Goal: Task Accomplishment & Management: Complete application form

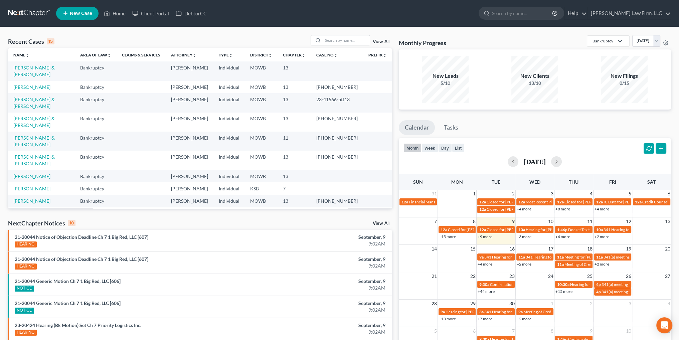
click at [381, 39] on link "View All" at bounding box center [381, 41] width 17 height 5
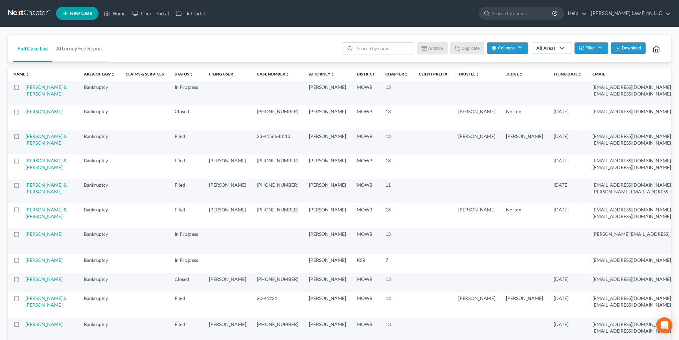
click at [540, 47] on div "All Areas" at bounding box center [545, 48] width 19 height 7
click at [588, 46] on button "Filter" at bounding box center [591, 47] width 34 height 11
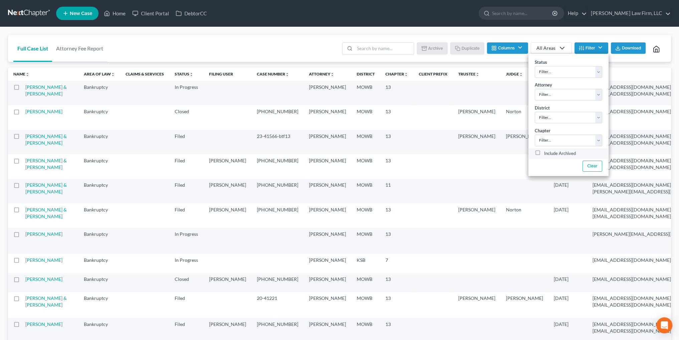
click at [544, 154] on label "Include Archived" at bounding box center [560, 154] width 32 height 8
click at [547, 154] on input "Include Archived" at bounding box center [549, 152] width 4 height 4
checkbox input "true"
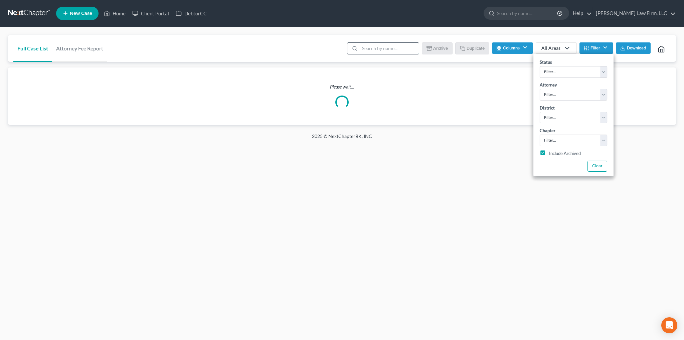
click at [380, 46] on input "search" at bounding box center [389, 48] width 59 height 11
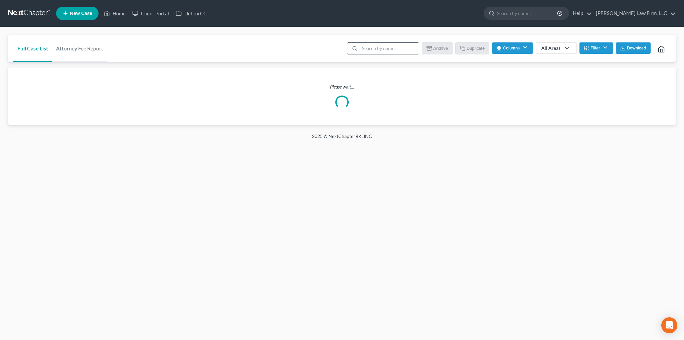
type input "west"
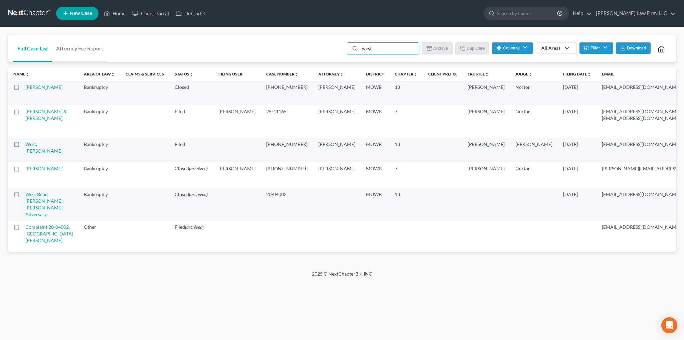
click at [23, 89] on label at bounding box center [23, 89] width 0 height 0
click at [25, 88] on input "checkbox" at bounding box center [27, 86] width 4 height 4
checkbox input "true"
click at [476, 47] on button "Duplicate" at bounding box center [472, 47] width 33 height 11
click at [115, 12] on link "Home" at bounding box center [115, 13] width 28 height 12
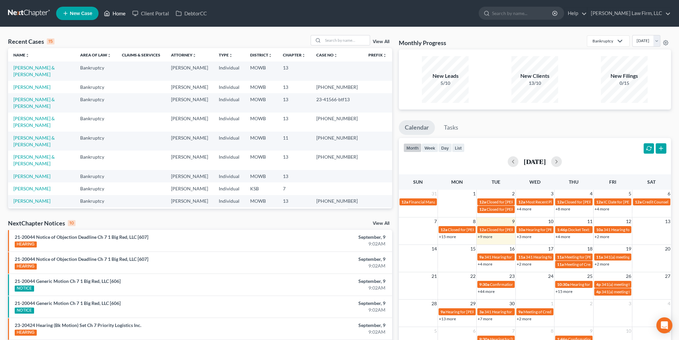
click at [116, 12] on link "Home" at bounding box center [115, 13] width 28 height 12
click at [339, 38] on input "search" at bounding box center [346, 40] width 47 height 10
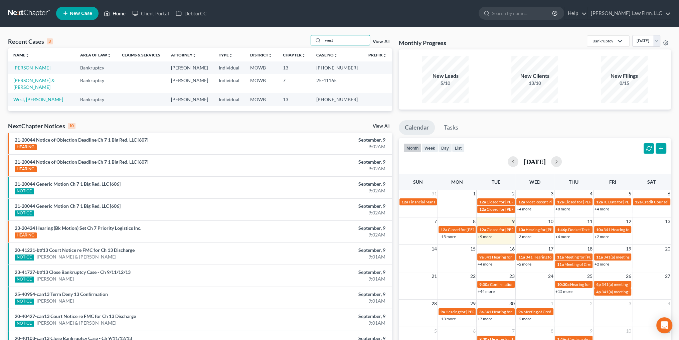
type input "west"
click at [115, 13] on link "Home" at bounding box center [115, 13] width 28 height 12
click at [120, 12] on link "Home" at bounding box center [115, 13] width 28 height 12
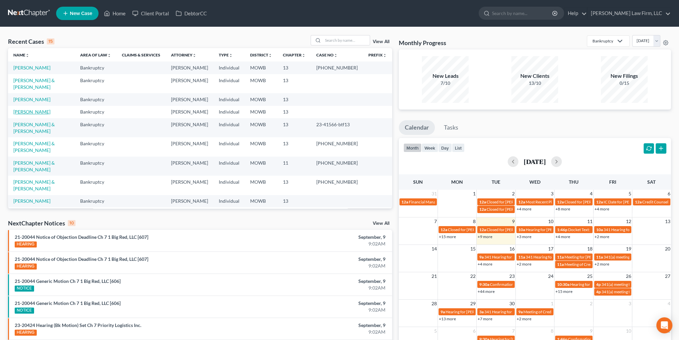
click at [31, 109] on link "[PERSON_NAME]" at bounding box center [31, 112] width 37 height 6
select select "2"
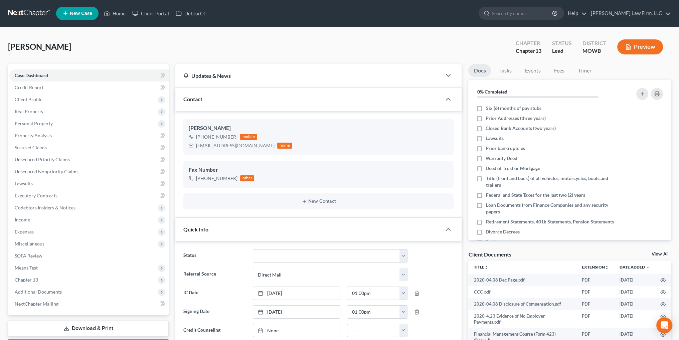
scroll to position [2909, 0]
click at [119, 12] on link "Home" at bounding box center [115, 13] width 28 height 12
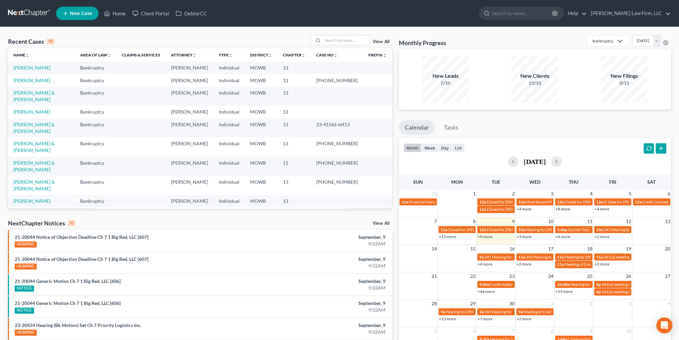
click at [379, 43] on link "View All" at bounding box center [381, 41] width 17 height 5
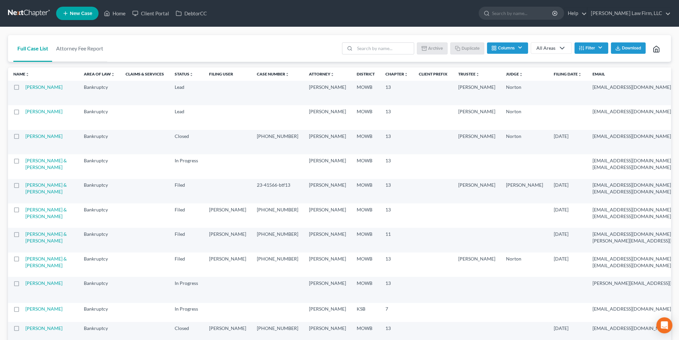
click at [23, 113] on label at bounding box center [23, 113] width 0 height 0
click at [25, 113] on input "checkbox" at bounding box center [27, 110] width 4 height 4
checkbox input "true"
click at [23, 138] on label at bounding box center [23, 138] width 0 height 0
click at [25, 137] on input "checkbox" at bounding box center [27, 135] width 4 height 4
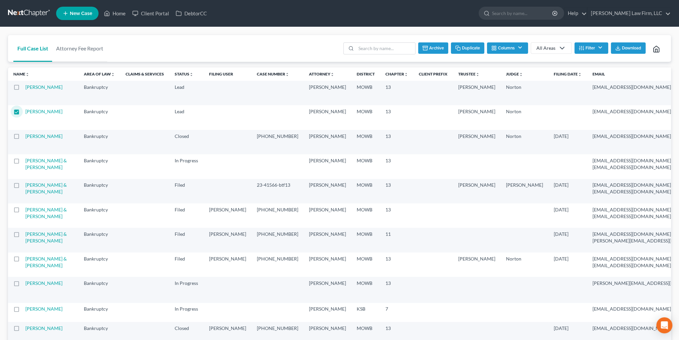
checkbox input "true"
click at [432, 48] on button "Archive" at bounding box center [432, 47] width 30 height 11
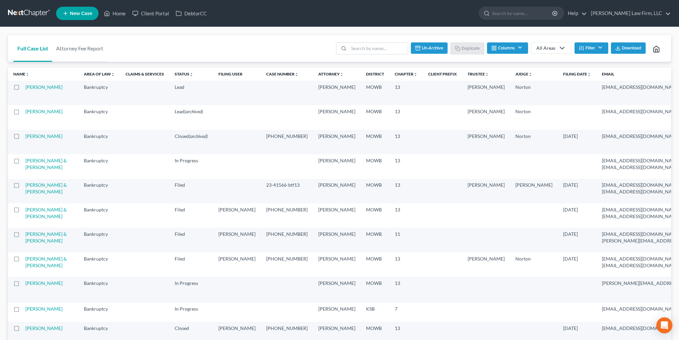
checkbox input "false"
click at [35, 86] on link "[PERSON_NAME]" at bounding box center [43, 87] width 37 height 6
select select "2"
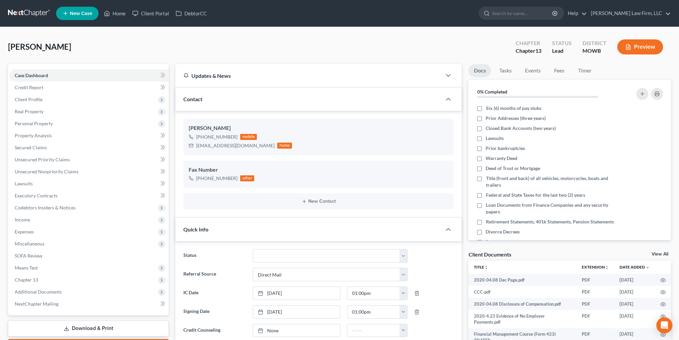
scroll to position [2909, 0]
click at [280, 254] on select "Closed Discharged Dismissed Filed In Progress Lead Lost Lead Ready to File To R…" at bounding box center [330, 255] width 155 height 13
select select "4"
click at [253, 249] on select "Closed Discharged Dismissed Filed In Progress Lead Lost Lead Ready to File To R…" at bounding box center [330, 255] width 155 height 13
click at [290, 272] on select "Select Word Of Mouth Previous Clients Direct Mail Website Google Search Modern …" at bounding box center [330, 274] width 155 height 13
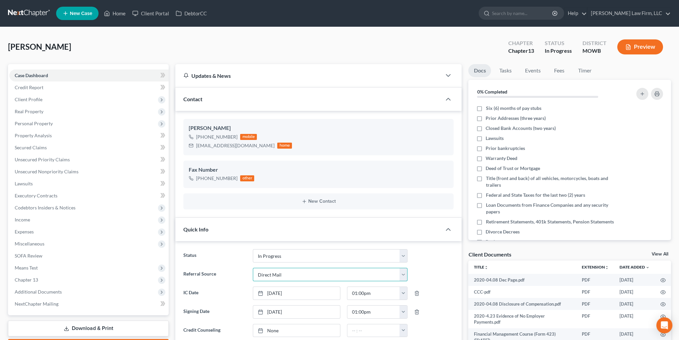
click at [290, 272] on select "Select Word Of Mouth Previous Clients Direct Mail Website Google Search Modern …" at bounding box center [330, 274] width 155 height 13
click at [294, 292] on link "[DATE]" at bounding box center [296, 293] width 87 height 13
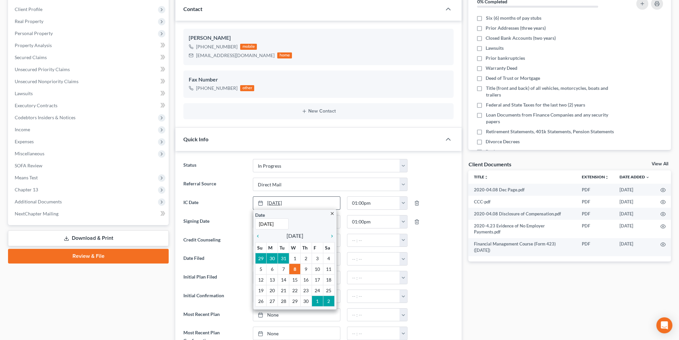
scroll to position [100, 0]
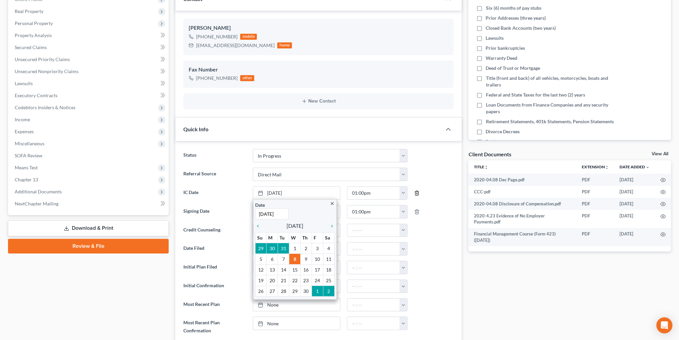
click at [417, 191] on icon "button" at bounding box center [416, 192] width 5 height 5
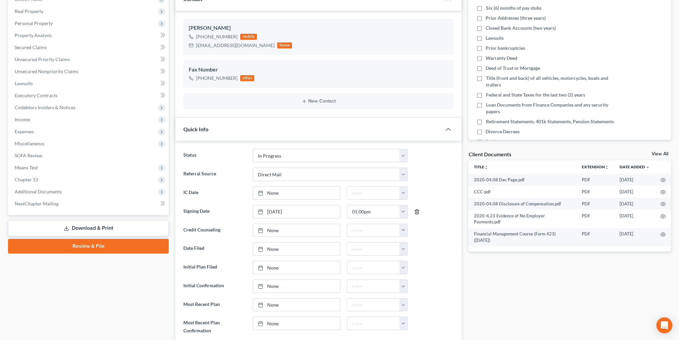
click at [416, 210] on icon "button" at bounding box center [416, 211] width 5 height 5
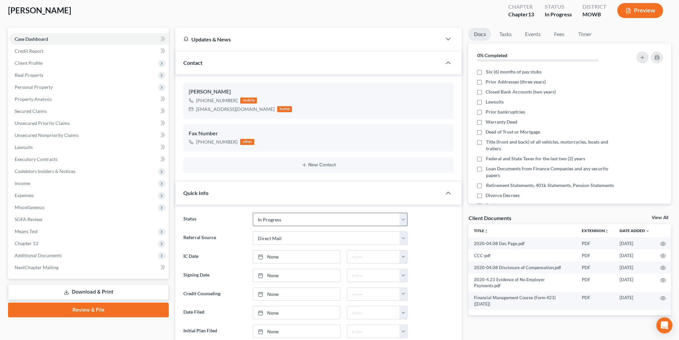
scroll to position [33, 0]
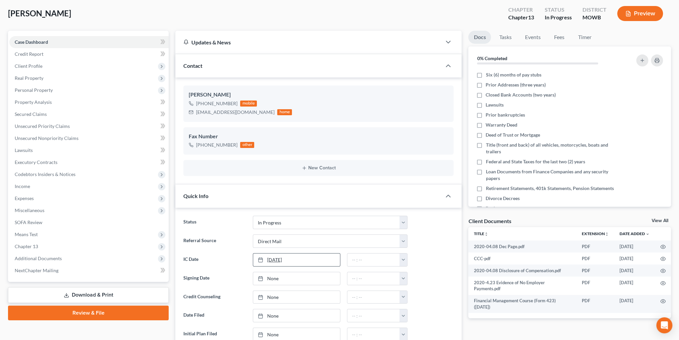
type input "[DATE]"
click at [273, 259] on link "[DATE]" at bounding box center [296, 259] width 87 height 13
click at [405, 260] on button "button" at bounding box center [403, 259] width 8 height 13
click at [417, 275] on link "12:00am" at bounding box center [418, 274] width 37 height 11
type input "12:00am"
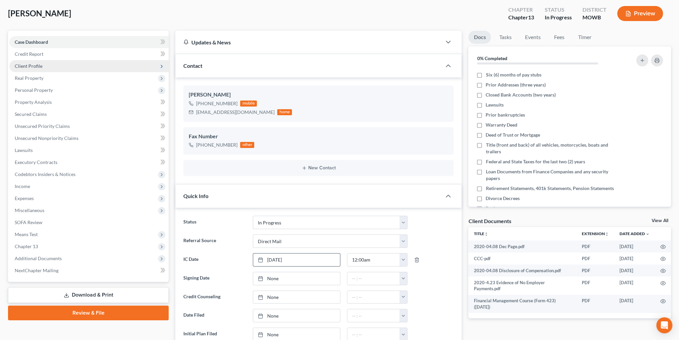
click at [29, 65] on span "Client Profile" at bounding box center [29, 66] width 28 height 6
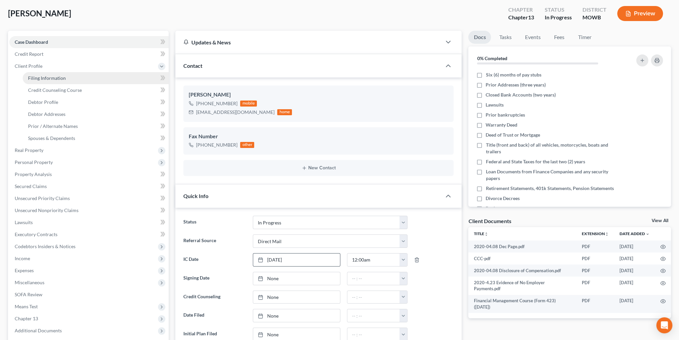
click at [42, 77] on span "Filing Information" at bounding box center [47, 78] width 38 height 6
select select "1"
select select "0"
select select "3"
select select "46"
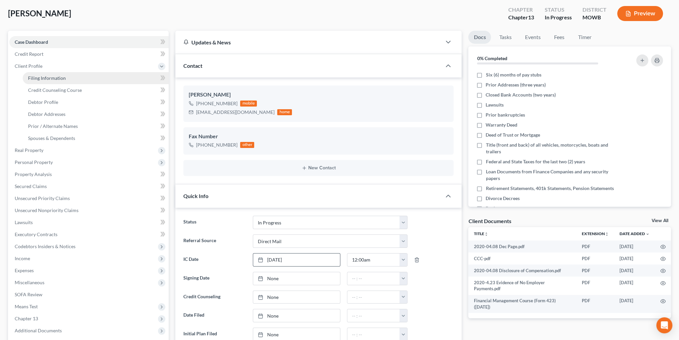
select select "3"
select select "26"
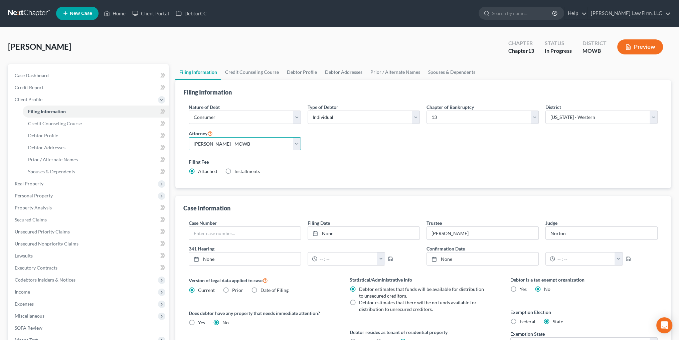
click at [295, 141] on select "Select [PERSON_NAME] - MOWB [PERSON_NAME] - KSB [PERSON_NAME] - MOEB [PERSON_NA…" at bounding box center [245, 143] width 112 height 13
select select "6"
click at [189, 137] on select "Select [PERSON_NAME] - MOWB [PERSON_NAME] - KSB [PERSON_NAME] - MOEB [PERSON_NA…" at bounding box center [245, 143] width 112 height 13
click at [445, 231] on input "[PERSON_NAME]" at bounding box center [483, 233] width 112 height 13
drag, startPoint x: 447, startPoint y: 231, endPoint x: 415, endPoint y: 228, distance: 31.8
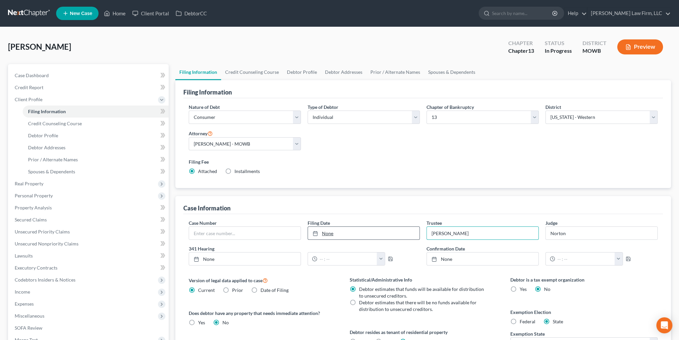
click at [415, 228] on div "Case Number Filing Date None close Date Time chevron_left [DATE] chevron_right …" at bounding box center [423, 244] width 476 height 51
drag, startPoint x: 568, startPoint y: 231, endPoint x: 541, endPoint y: 231, distance: 27.7
click at [541, 231] on div "Case Number Filing Date None close Date Time chevron_left [DATE] chevron_right …" at bounding box center [423, 244] width 476 height 51
click at [43, 123] on span "Credit Counseling Course" at bounding box center [55, 124] width 54 height 6
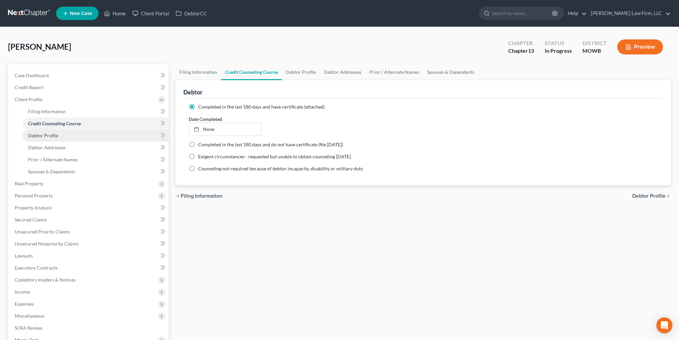
click at [49, 135] on span "Debtor Profile" at bounding box center [43, 136] width 30 height 6
select select "1"
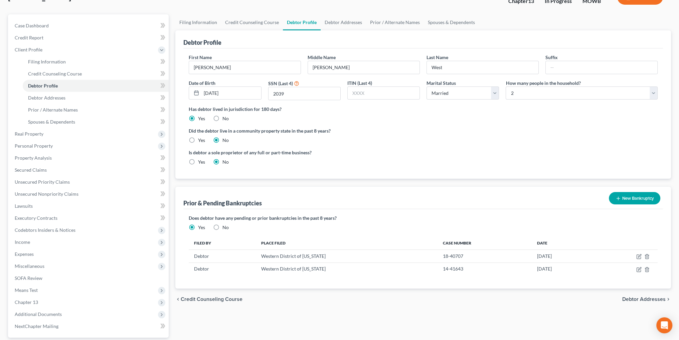
scroll to position [100, 0]
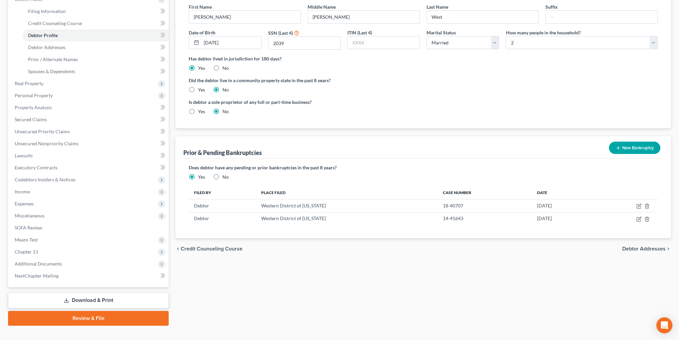
click at [638, 147] on button "New Bankruptcy" at bounding box center [634, 148] width 51 height 12
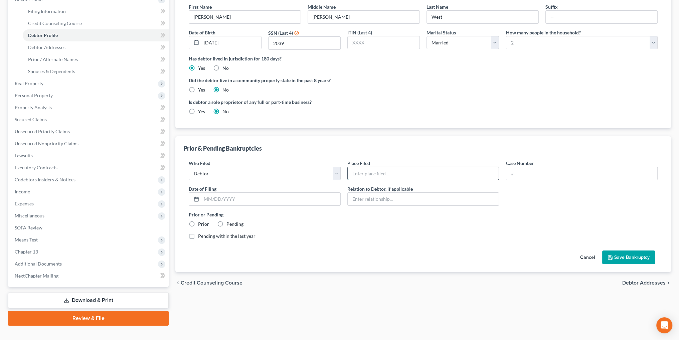
click at [391, 177] on input "text" at bounding box center [423, 173] width 151 height 13
type input "Western District of [US_STATE]"
click at [198, 223] on label "Prior" at bounding box center [203, 224] width 11 height 7
click at [201, 223] on input "Prior" at bounding box center [203, 223] width 4 height 4
radio input "true"
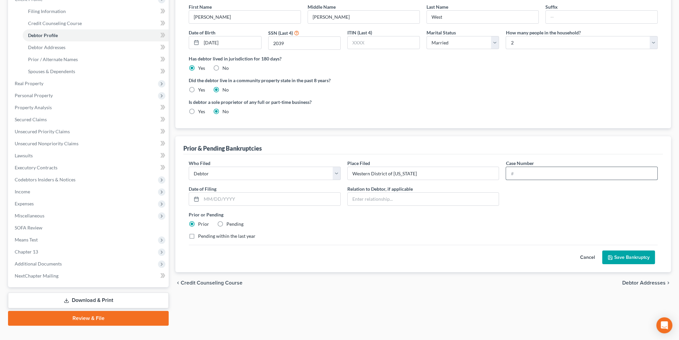
click at [532, 175] on input "text" at bounding box center [581, 173] width 151 height 13
click at [271, 194] on input "text" at bounding box center [270, 199] width 139 height 13
type input "[DATE]"
click at [528, 172] on input "text" at bounding box center [581, 173] width 151 height 13
type input "20-40766"
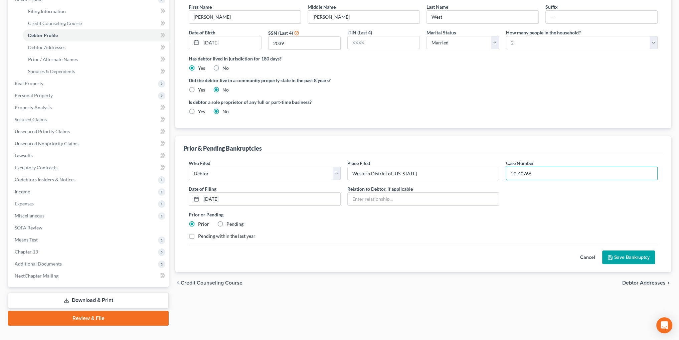
click at [622, 258] on button "Save Bankruptcy" at bounding box center [628, 257] width 53 height 14
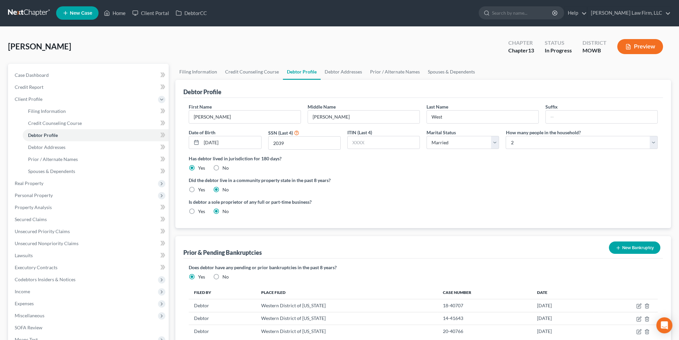
scroll to position [0, 0]
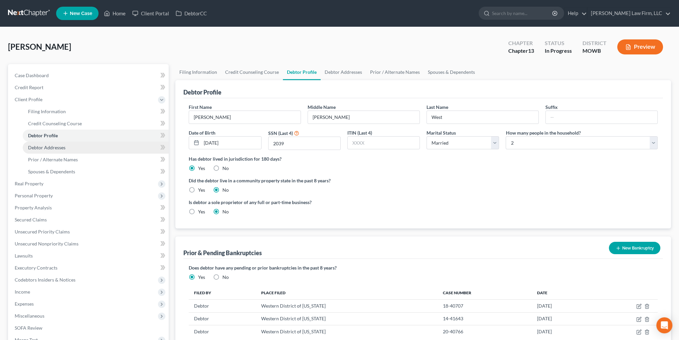
click at [47, 146] on span "Debtor Addresses" at bounding box center [46, 148] width 37 height 6
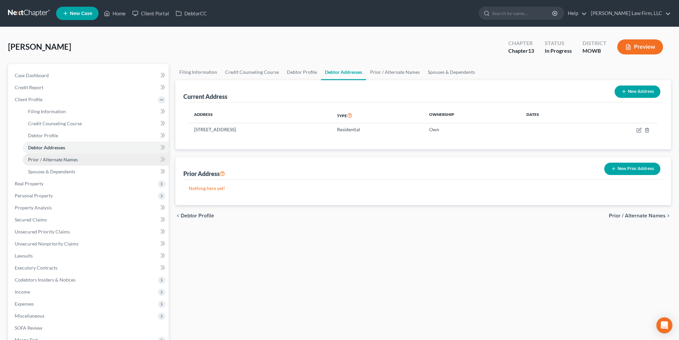
click at [53, 158] on span "Prior / Alternate Names" at bounding box center [53, 160] width 50 height 6
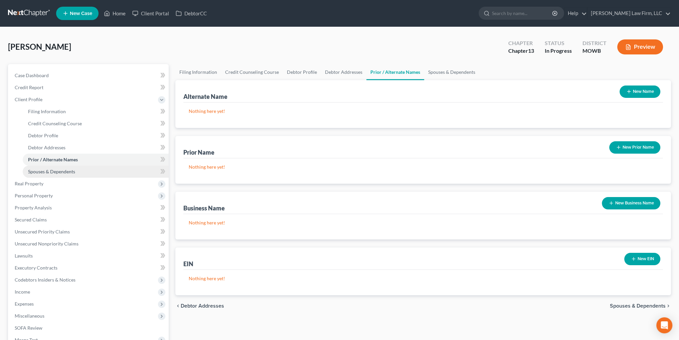
click at [53, 170] on span "Spouses & Dependents" at bounding box center [51, 172] width 47 height 6
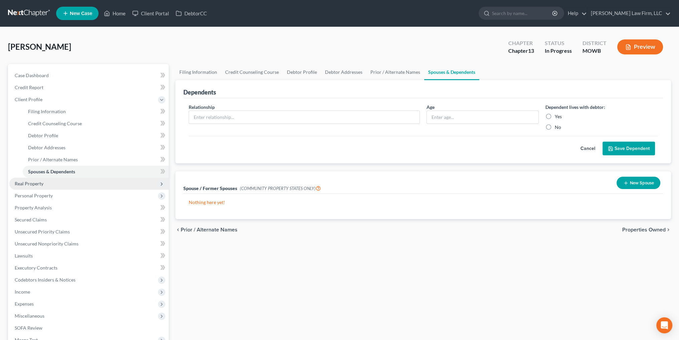
click at [23, 182] on span "Real Property" at bounding box center [29, 184] width 29 height 6
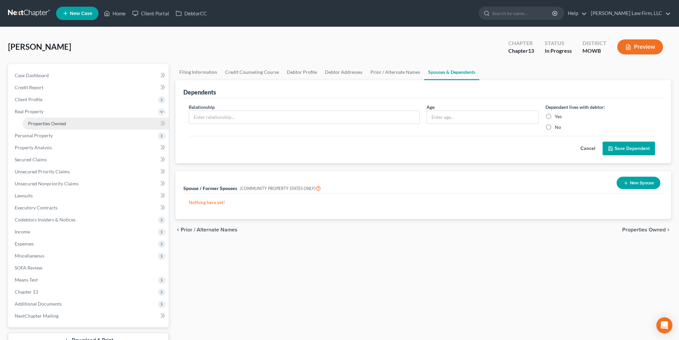
click at [48, 121] on span "Properties Owned" at bounding box center [47, 124] width 38 height 6
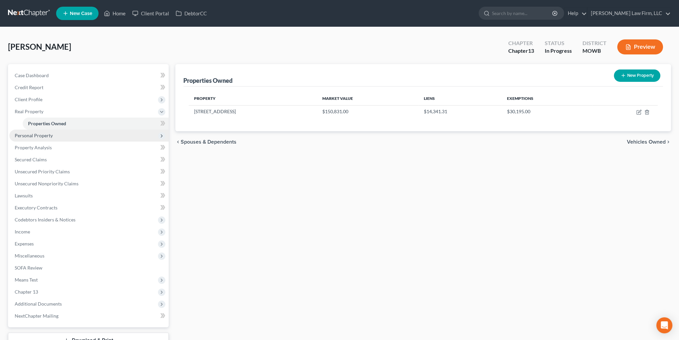
click at [42, 135] on span "Personal Property" at bounding box center [34, 136] width 38 height 6
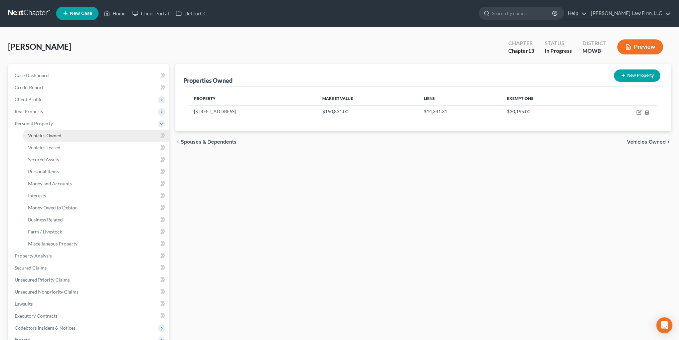
click at [46, 134] on span "Vehicles Owned" at bounding box center [44, 136] width 33 height 6
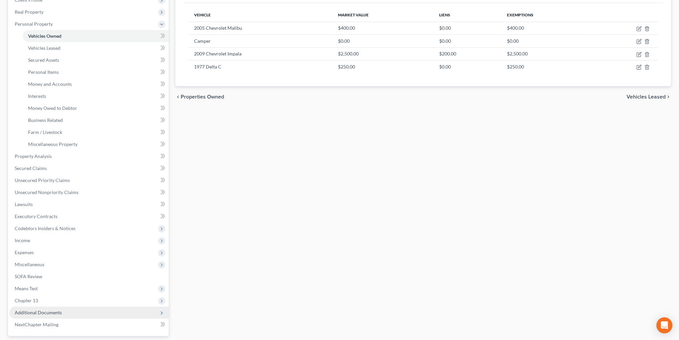
scroll to position [134, 0]
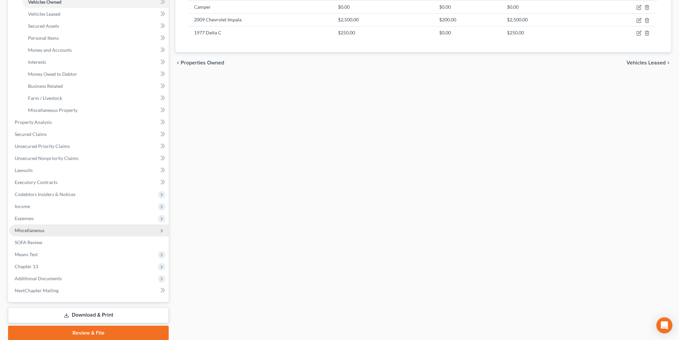
click at [33, 230] on span "Miscellaneous" at bounding box center [30, 230] width 30 height 6
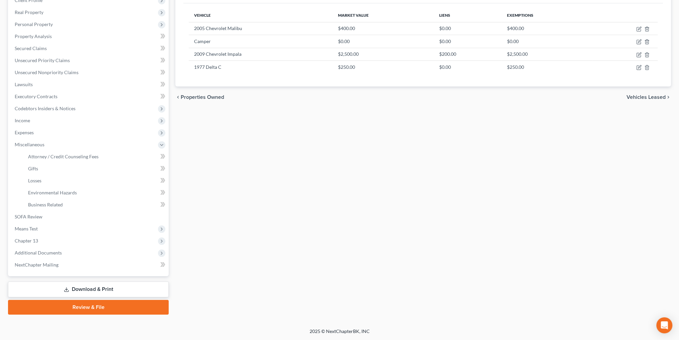
scroll to position [99, 0]
click at [54, 156] on span "Attorney / Credit Counseling Fees" at bounding box center [63, 157] width 70 height 6
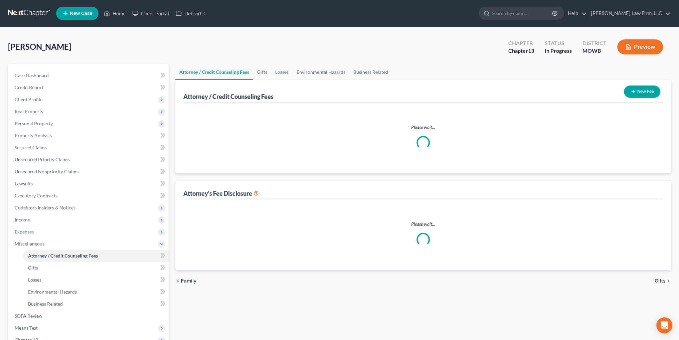
select select "2"
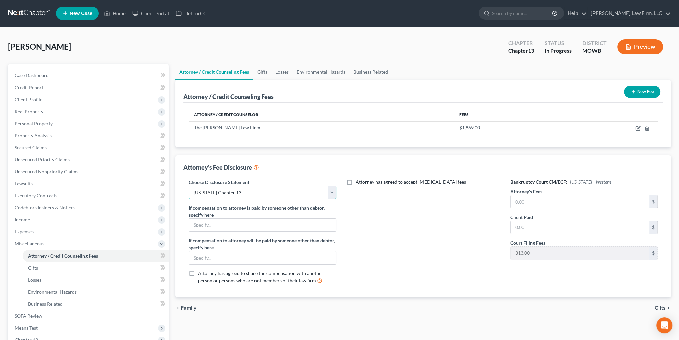
click at [289, 197] on select "Select [US_STATE] Chapter 13 [US_STATE] Chapter 7 [US_STATE] Chapter 13 [US_STA…" at bounding box center [262, 192] width 147 height 13
click at [638, 127] on icon "button" at bounding box center [638, 127] width 3 height 3
select select "26"
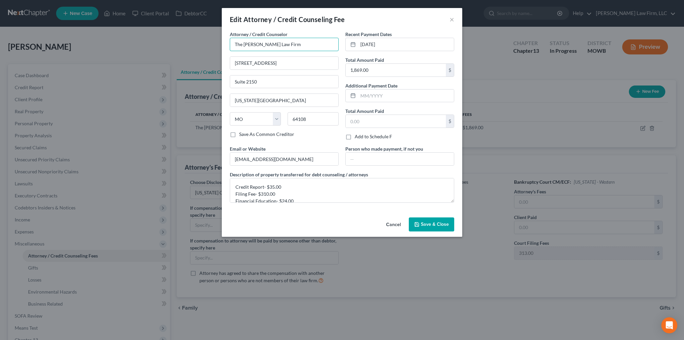
drag, startPoint x: 244, startPoint y: 44, endPoint x: 223, endPoint y: 47, distance: 20.9
click at [223, 47] on div "Attorney / Credit Counselor * The [PERSON_NAME] Law Firm [STREET_ADDRESS] [US_S…" at bounding box center [342, 123] width 240 height 184
type input "[PERSON_NAME] Law Firm"
click at [396, 46] on input "[DATE]" at bounding box center [406, 44] width 96 height 13
drag, startPoint x: 396, startPoint y: 46, endPoint x: 351, endPoint y: 47, distance: 45.1
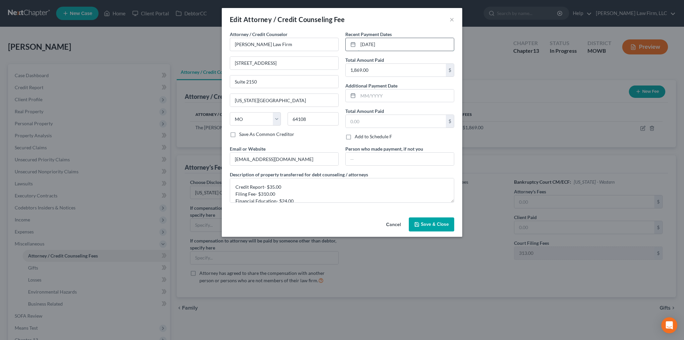
click at [351, 47] on div "[DATE]" at bounding box center [399, 44] width 109 height 13
type input "[DATE]"
click at [379, 69] on input "1,869.00" at bounding box center [396, 70] width 100 height 13
type input "2,000.00"
click at [274, 185] on textarea "Credit Report- $35.00 Filing Fee- $310.00 Financial Education- $24.00 Attorney …" at bounding box center [342, 190] width 224 height 25
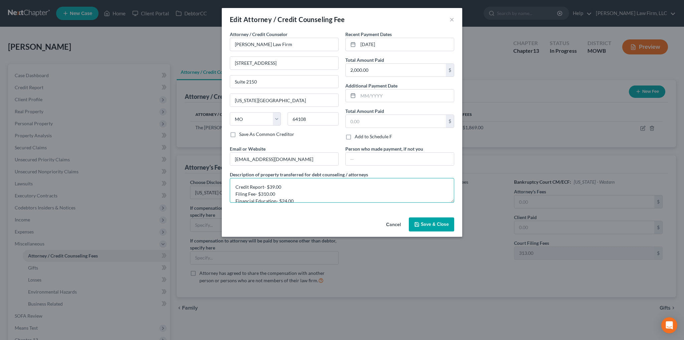
scroll to position [14, 0]
type textarea "Credit Report- $39.00 Filing Fee- $310.00 Financial Education- $24.00 Attorney …"
drag, startPoint x: 168, startPoint y: 151, endPoint x: 118, endPoint y: 149, distance: 50.8
click at [124, 150] on div "Edit Attorney / Credit Counseling Fee × Attorney / Credit Counselor * [PERSON_N…" at bounding box center [342, 170] width 684 height 340
click at [435, 225] on span "Save & Close" at bounding box center [435, 224] width 28 height 6
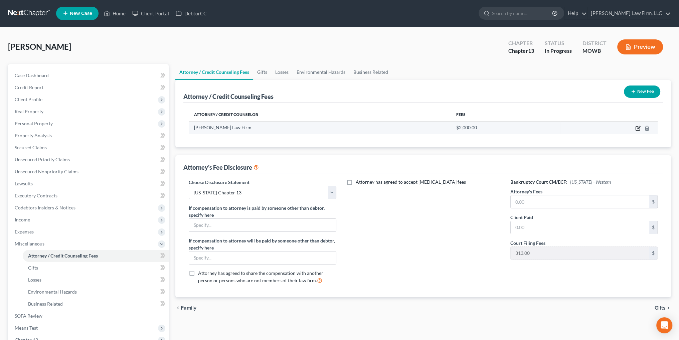
click at [636, 128] on icon "button" at bounding box center [637, 128] width 5 height 5
select select "26"
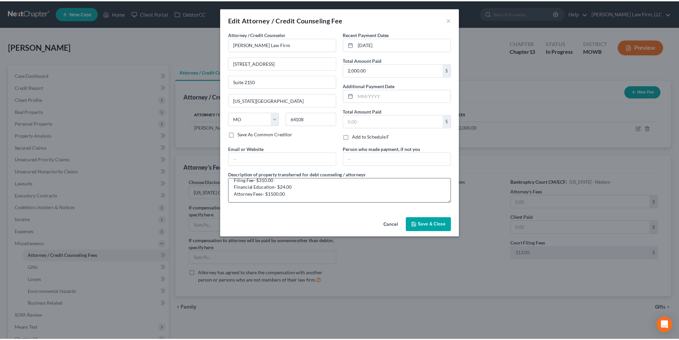
scroll to position [0, 0]
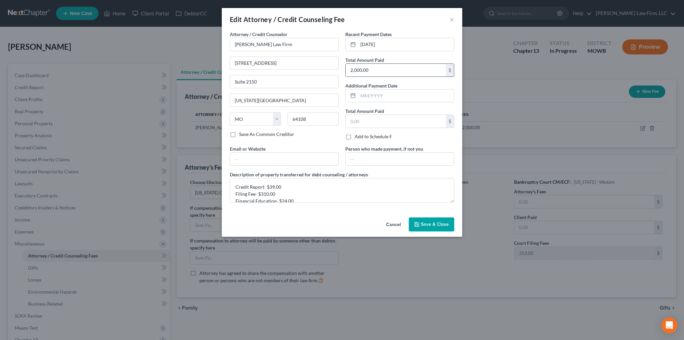
click at [377, 70] on input "2,000.00" at bounding box center [396, 70] width 100 height 13
type input "500.00"
click at [444, 221] on span "Save & Close" at bounding box center [435, 224] width 28 height 6
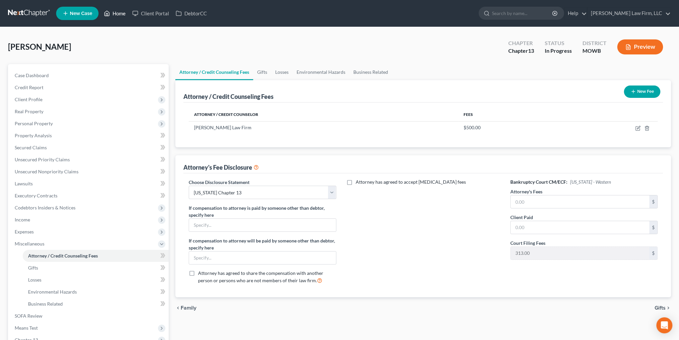
click at [111, 11] on link "Home" at bounding box center [115, 13] width 28 height 12
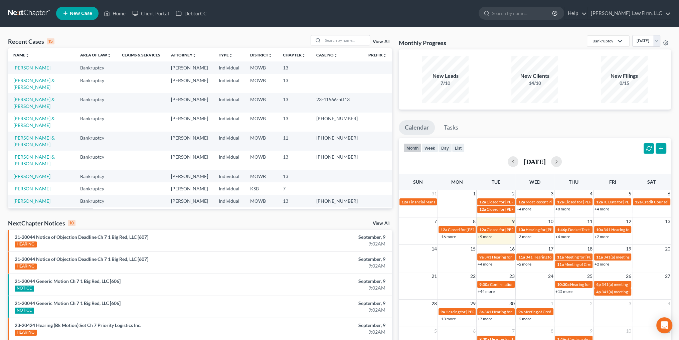
click at [22, 66] on link "[PERSON_NAME]" at bounding box center [31, 68] width 37 height 6
select select "2"
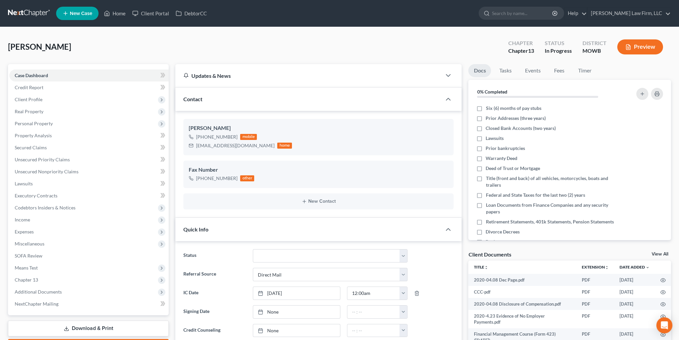
scroll to position [2909, 0]
click at [25, 87] on span "Credit Report" at bounding box center [29, 87] width 29 height 6
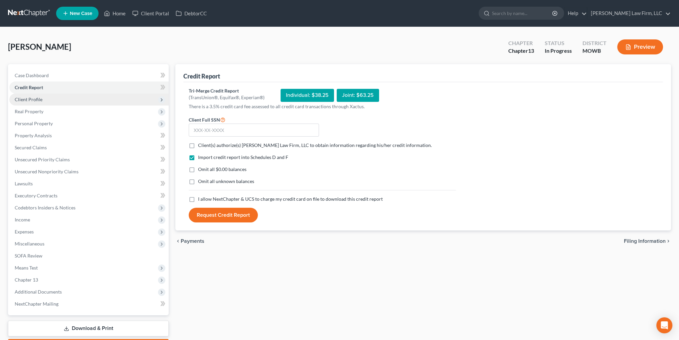
click at [27, 101] on span "Client Profile" at bounding box center [29, 100] width 28 height 6
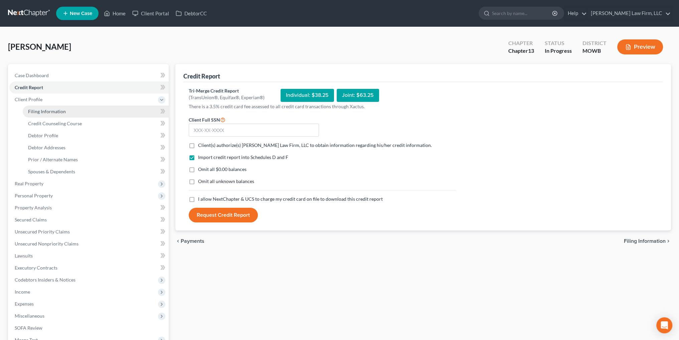
click at [40, 110] on span "Filing Information" at bounding box center [47, 112] width 38 height 6
select select "1"
select select "0"
select select "3"
select select "46"
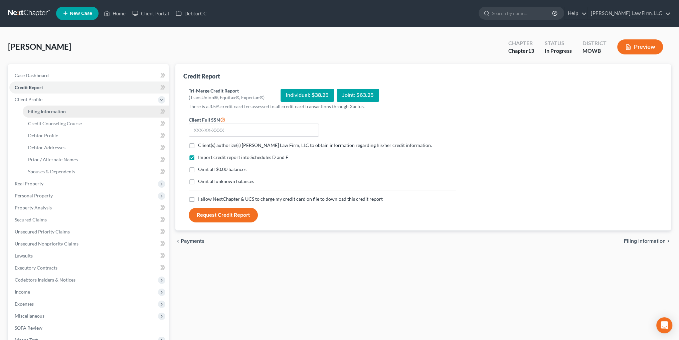
select select "6"
select select "26"
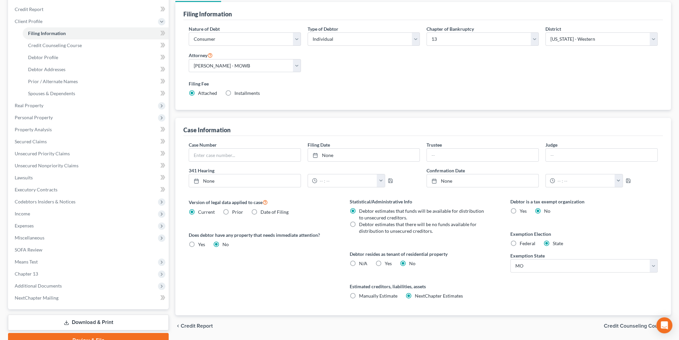
scroll to position [67, 0]
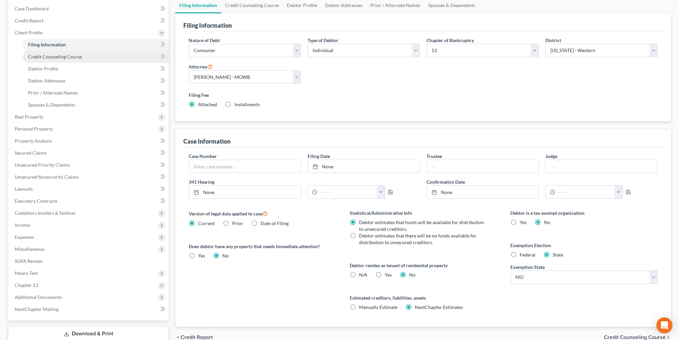
click at [62, 58] on span "Credit Counseling Course" at bounding box center [55, 57] width 54 height 6
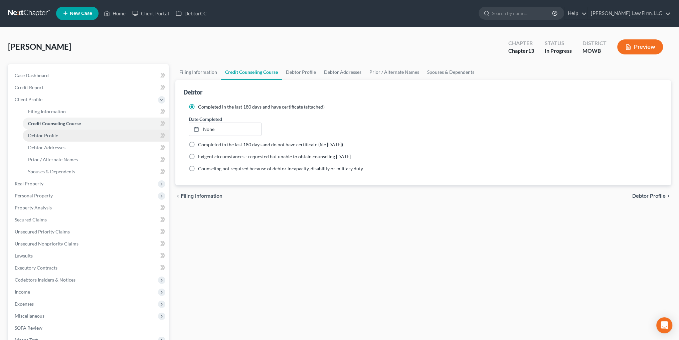
click at [43, 137] on span "Debtor Profile" at bounding box center [43, 136] width 30 height 6
select select "1"
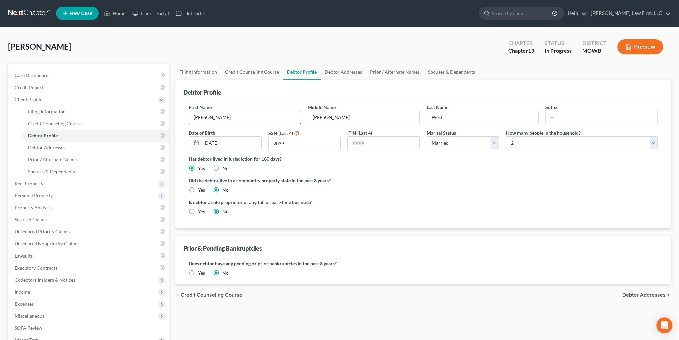
radio input "true"
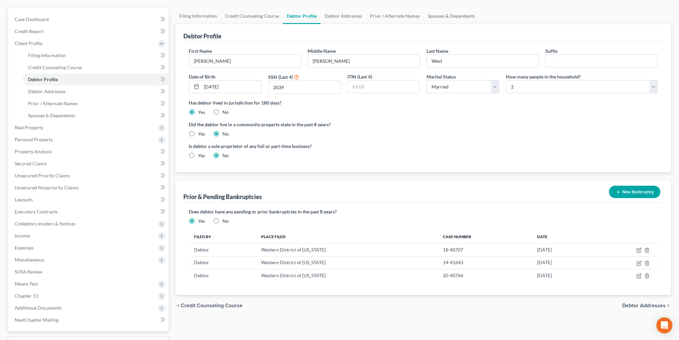
scroll to position [67, 0]
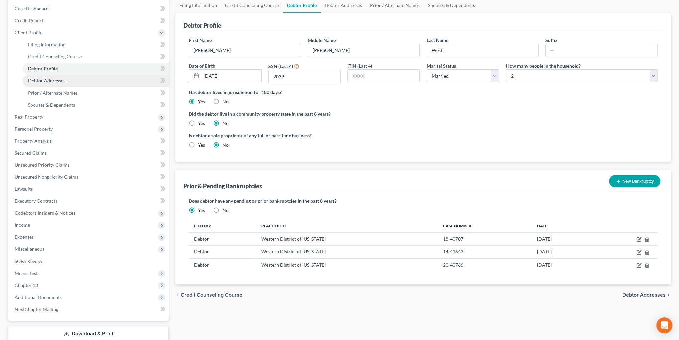
click at [33, 79] on span "Debtor Addresses" at bounding box center [46, 81] width 37 height 6
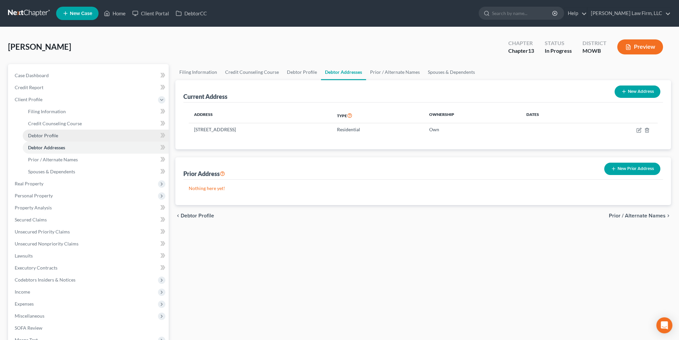
click at [48, 136] on span "Debtor Profile" at bounding box center [43, 136] width 30 height 6
select select "1"
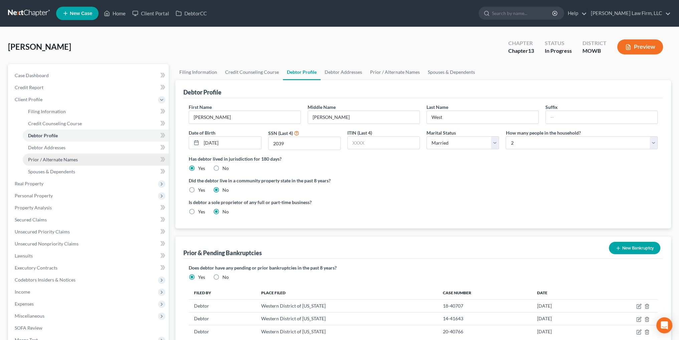
click at [44, 158] on span "Prior / Alternate Names" at bounding box center [53, 160] width 50 height 6
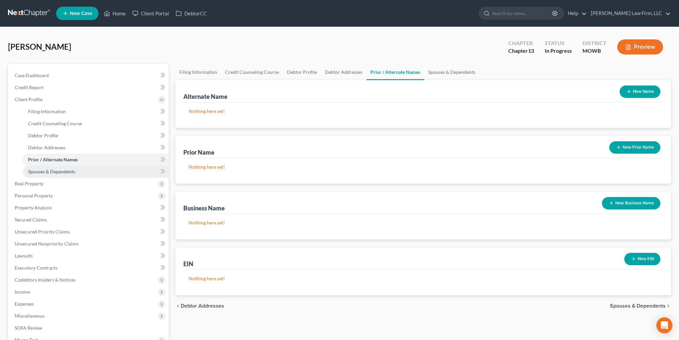
click at [45, 170] on span "Spouses & Dependents" at bounding box center [51, 172] width 47 height 6
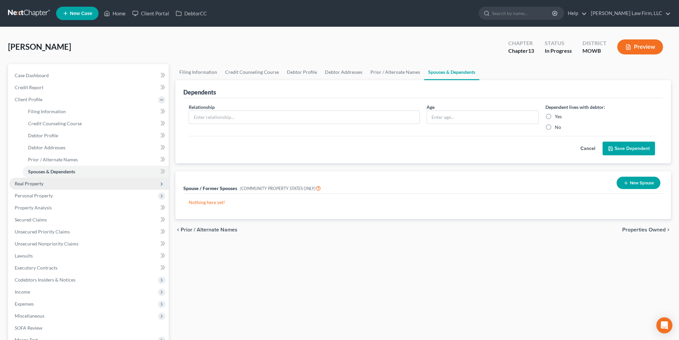
click at [28, 184] on span "Real Property" at bounding box center [29, 184] width 29 height 6
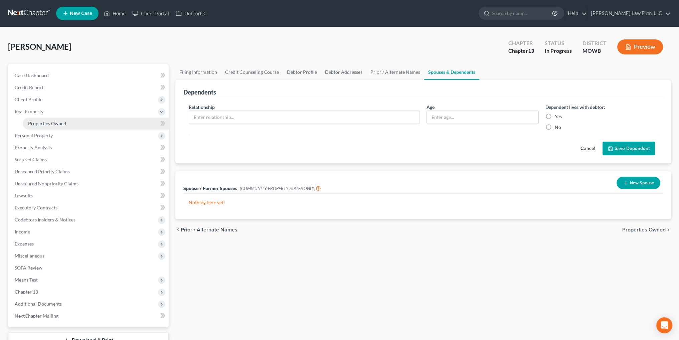
click at [44, 121] on span "Properties Owned" at bounding box center [47, 124] width 38 height 6
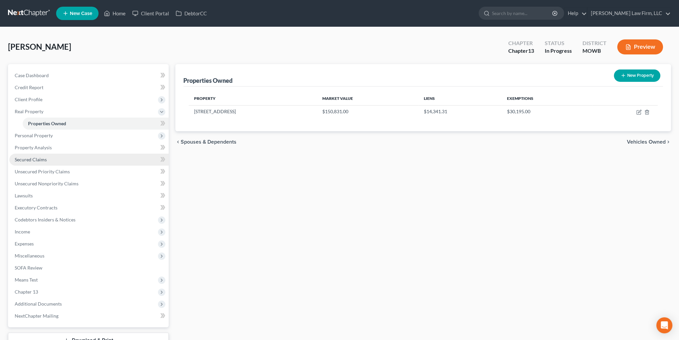
click at [29, 159] on span "Secured Claims" at bounding box center [31, 160] width 32 height 6
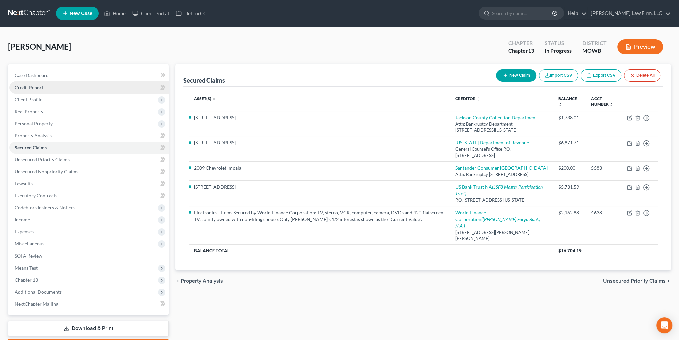
click at [29, 86] on span "Credit Report" at bounding box center [29, 87] width 29 height 6
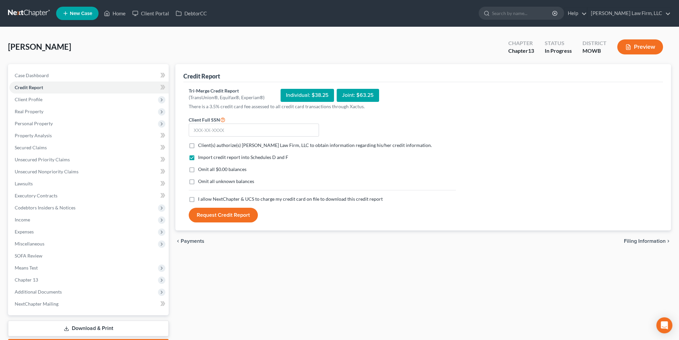
click at [198, 146] on label "Client(s) authorize(s) [PERSON_NAME] Law Firm, LLC to obtain information regard…" at bounding box center [315, 145] width 234 height 7
click at [201, 146] on input "Client(s) authorize(s) [PERSON_NAME] Law Firm, LLC to obtain information regard…" at bounding box center [203, 144] width 4 height 4
checkbox input "true"
click at [198, 196] on label "I allow NextChapter & UCS to charge my credit card on file to download this cre…" at bounding box center [290, 199] width 185 height 7
click at [201, 196] on input "I allow NextChapter & UCS to charge my credit card on file to download this cre…" at bounding box center [203, 198] width 4 height 4
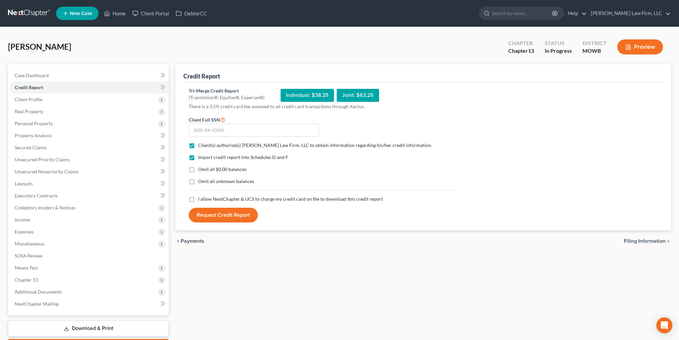
checkbox input "true"
click at [220, 125] on input "text" at bounding box center [254, 130] width 130 height 13
type input "499-46-2039"
click at [237, 218] on button "Request Credit Report" at bounding box center [223, 215] width 69 height 15
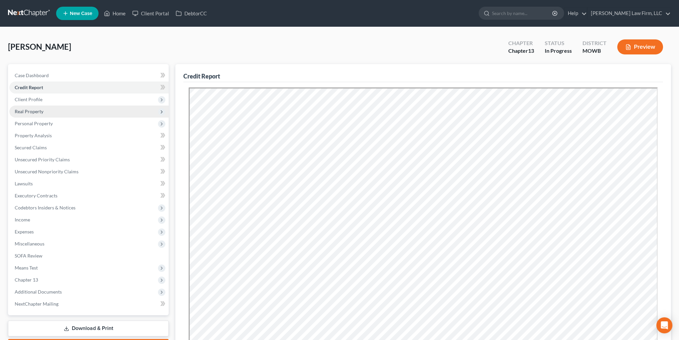
click at [34, 113] on span "Real Property" at bounding box center [29, 112] width 29 height 6
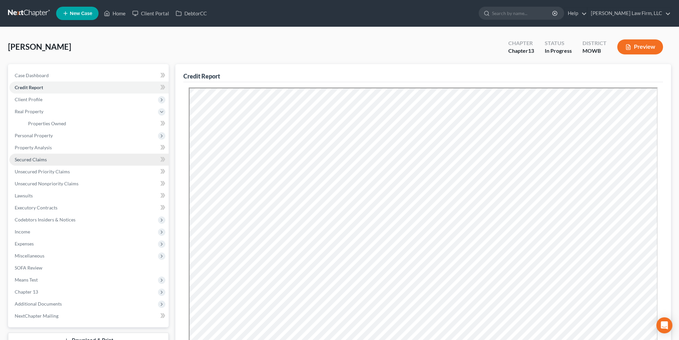
click at [27, 159] on span "Secured Claims" at bounding box center [31, 160] width 32 height 6
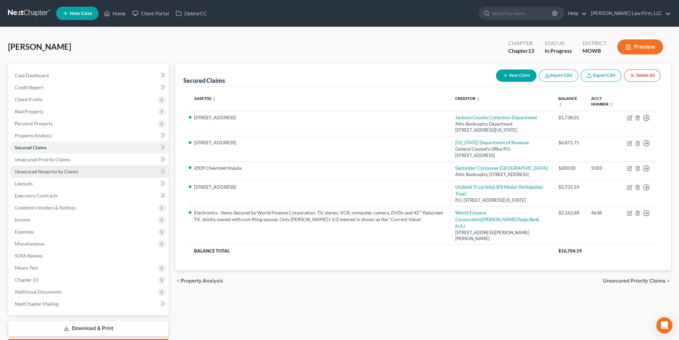
click at [41, 171] on span "Unsecured Nonpriority Claims" at bounding box center [47, 172] width 64 height 6
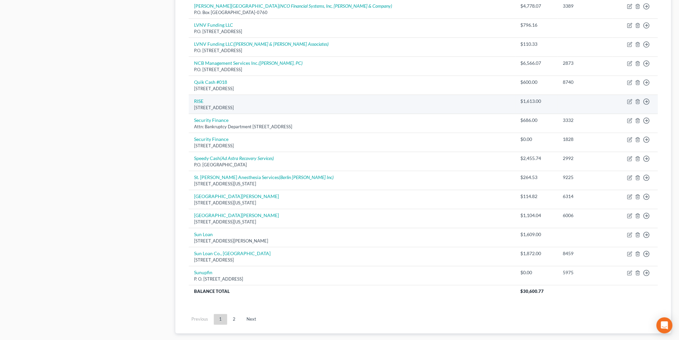
scroll to position [401, 0]
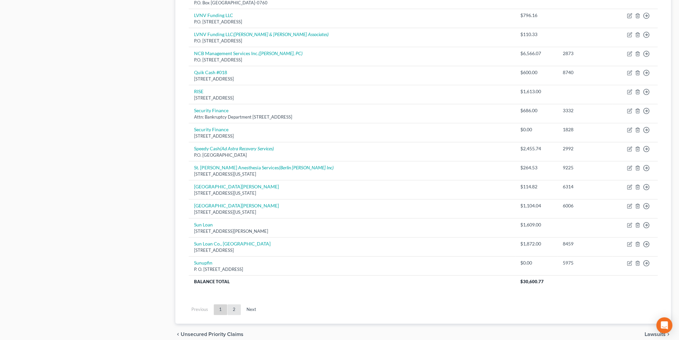
click at [231, 308] on link "2" at bounding box center [233, 309] width 13 height 11
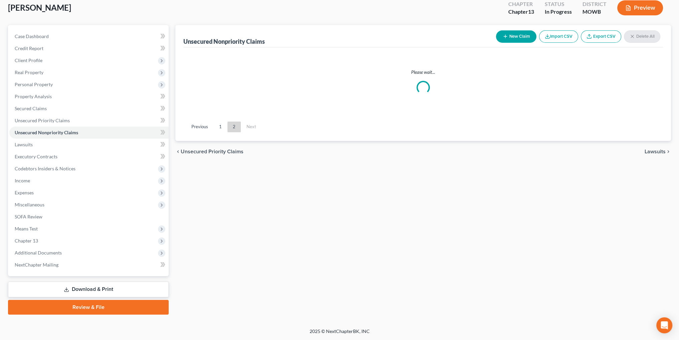
scroll to position [39, 0]
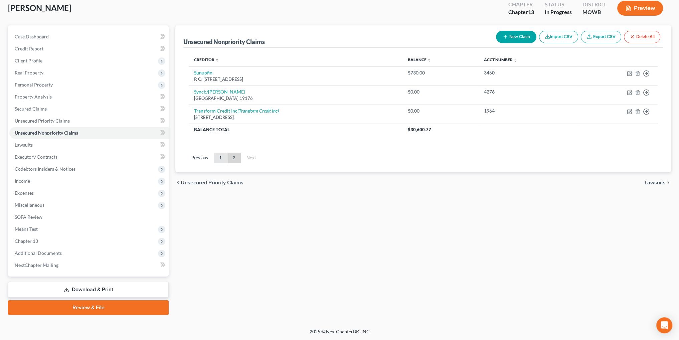
click at [216, 158] on link "1" at bounding box center [220, 158] width 13 height 11
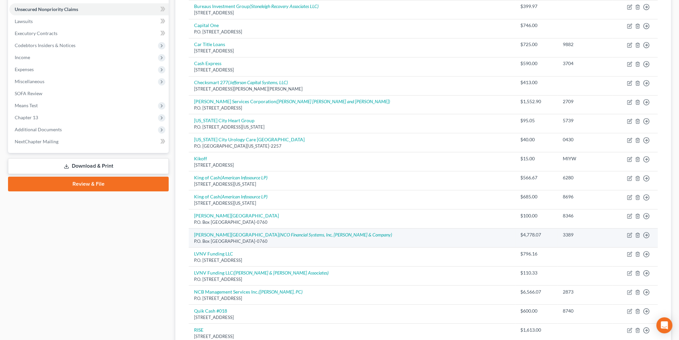
scroll to position [162, 0]
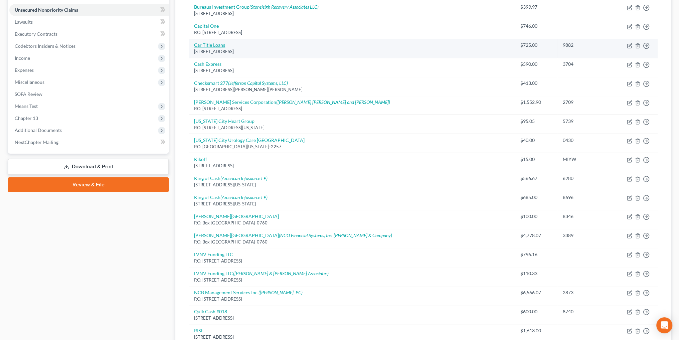
click at [216, 44] on link "Car Title Loans" at bounding box center [209, 45] width 31 height 6
select select "26"
select select "14"
select select "0"
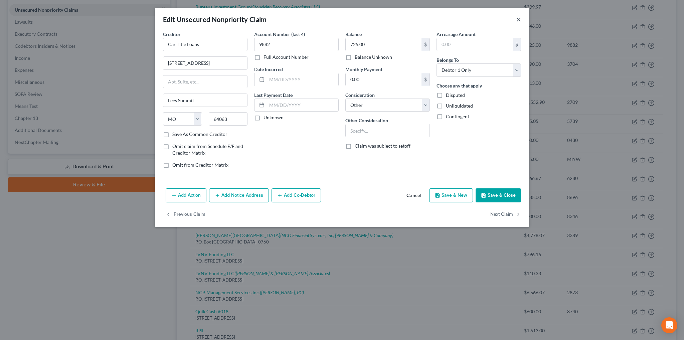
click at [518, 20] on button "×" at bounding box center [518, 19] width 5 height 8
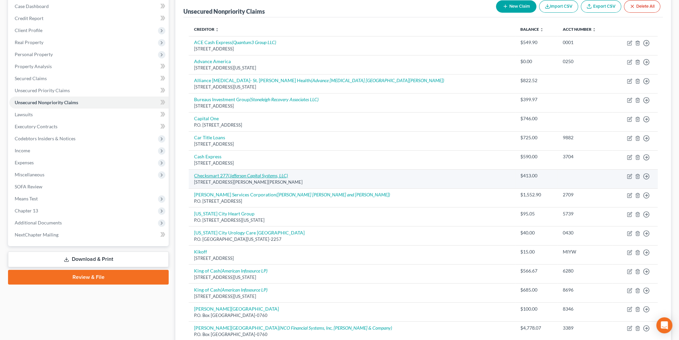
scroll to position [61, 0]
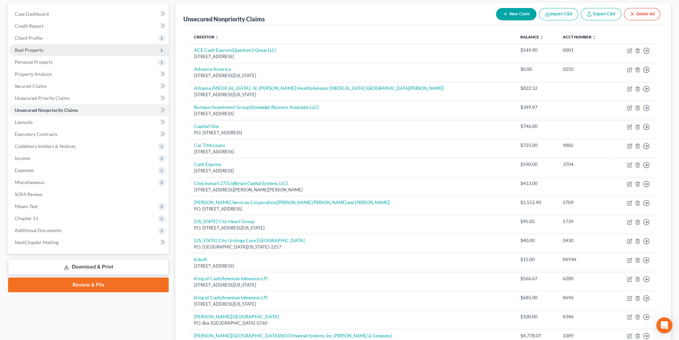
click at [28, 50] on span "Real Property" at bounding box center [29, 50] width 29 height 6
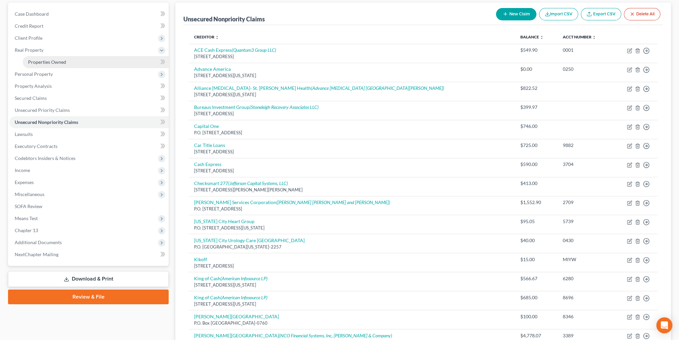
click at [38, 61] on span "Properties Owned" at bounding box center [47, 62] width 38 height 6
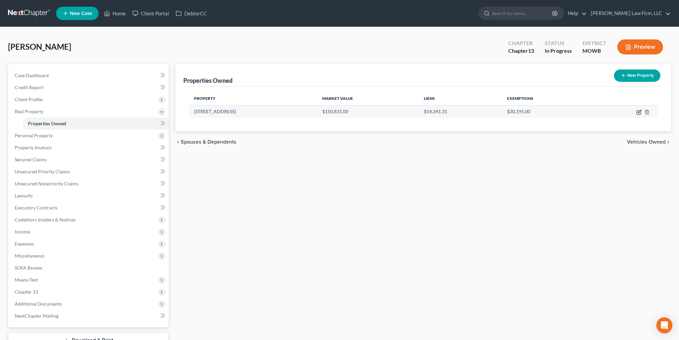
click at [636, 112] on icon "button" at bounding box center [638, 112] width 5 height 5
select select "26"
select select "3"
select select "5"
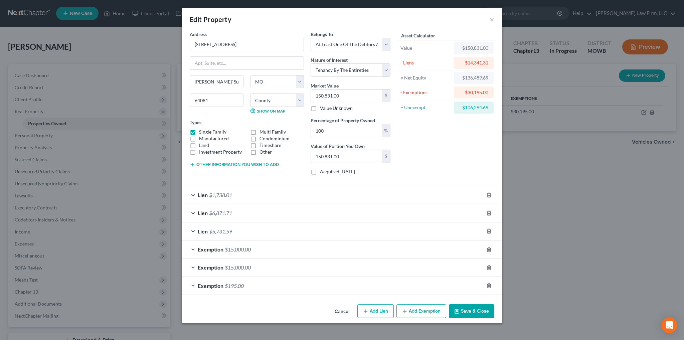
click at [477, 310] on button "Save & Close" at bounding box center [471, 311] width 45 height 14
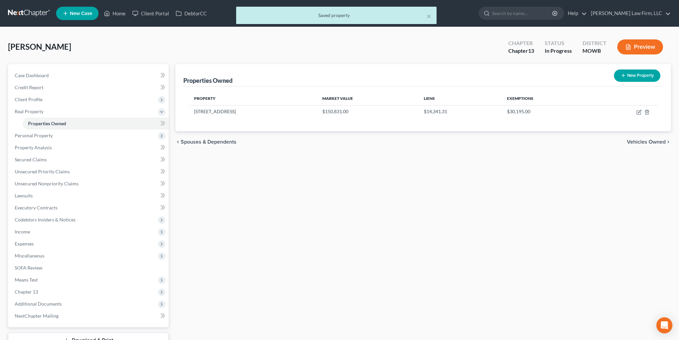
click at [112, 10] on div "× Saved property" at bounding box center [336, 17] width 679 height 21
click at [123, 14] on div "× Saved property" at bounding box center [336, 17] width 679 height 21
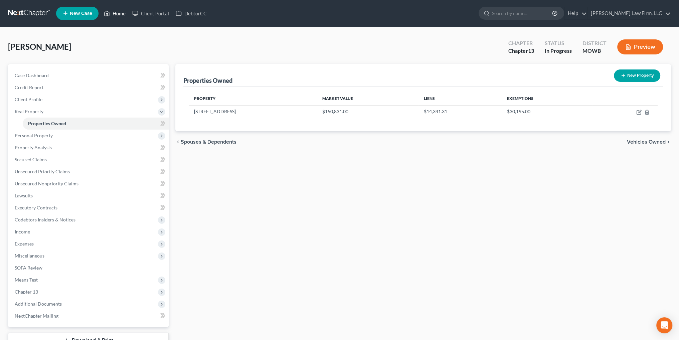
click at [116, 13] on link "Home" at bounding box center [115, 13] width 28 height 12
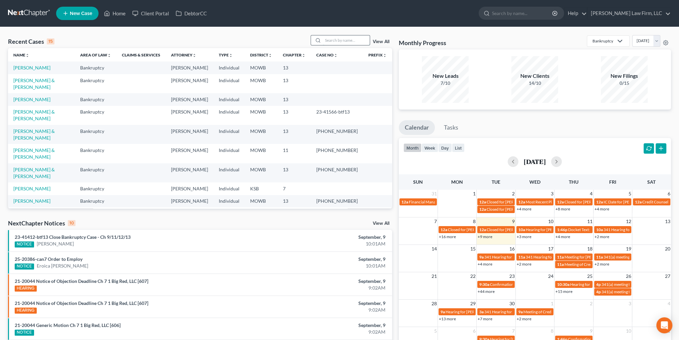
click at [341, 38] on input "search" at bounding box center [346, 40] width 47 height 10
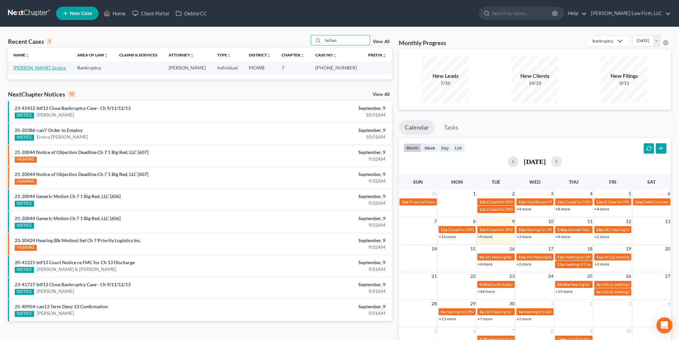
type input "lachan"
click at [23, 68] on link "[PERSON_NAME], Eroica" at bounding box center [39, 68] width 52 height 6
select select "4"
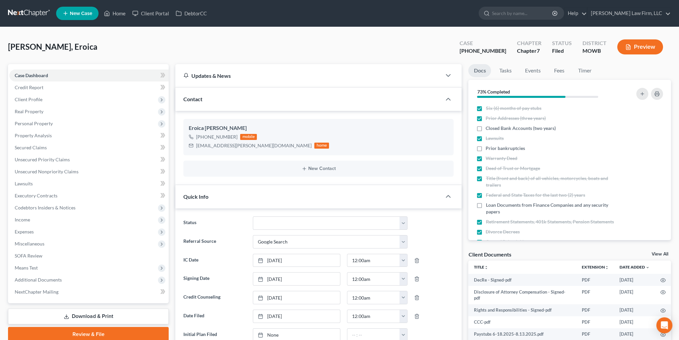
scroll to position [182, 0]
click at [34, 122] on span "Personal Property" at bounding box center [34, 124] width 38 height 6
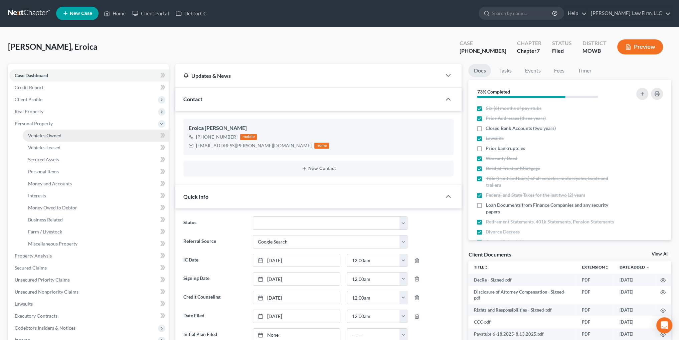
click at [41, 134] on span "Vehicles Owned" at bounding box center [44, 136] width 33 height 6
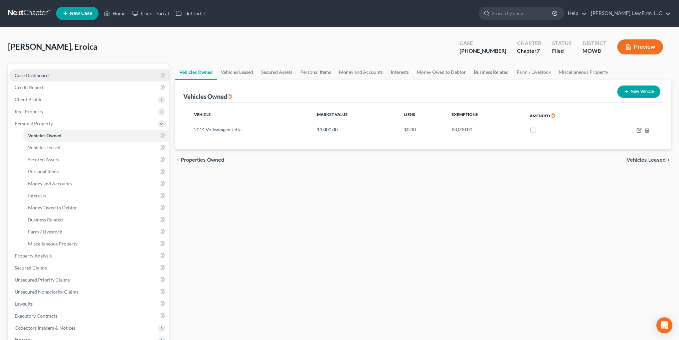
click at [26, 72] on span "Case Dashboard" at bounding box center [32, 75] width 34 height 6
select select "4"
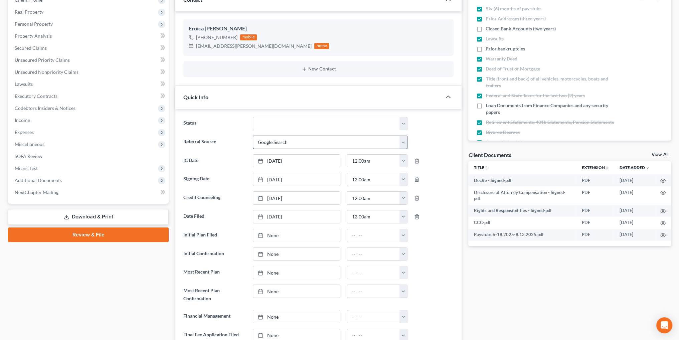
scroll to position [100, 0]
type input "[DATE]"
click at [271, 315] on link "None" at bounding box center [296, 316] width 87 height 13
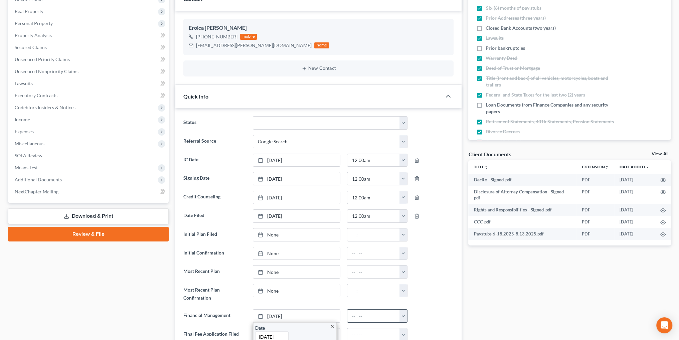
click at [404, 313] on button "button" at bounding box center [403, 316] width 8 height 13
click at [418, 246] on link "12:00am" at bounding box center [418, 250] width 37 height 11
type input "12:00am"
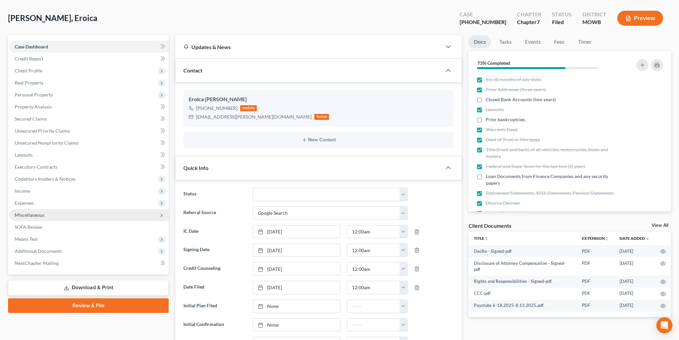
scroll to position [0, 0]
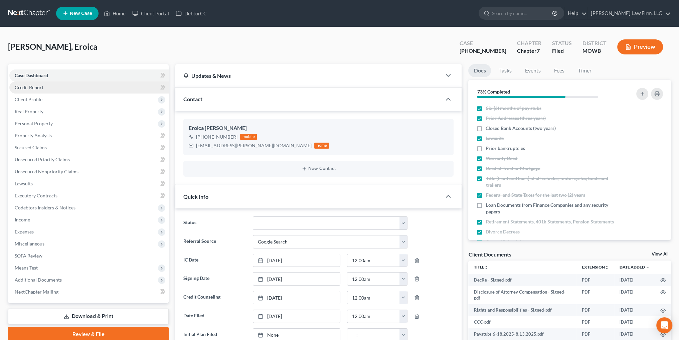
click at [35, 91] on link "Credit Report" at bounding box center [88, 87] width 159 height 12
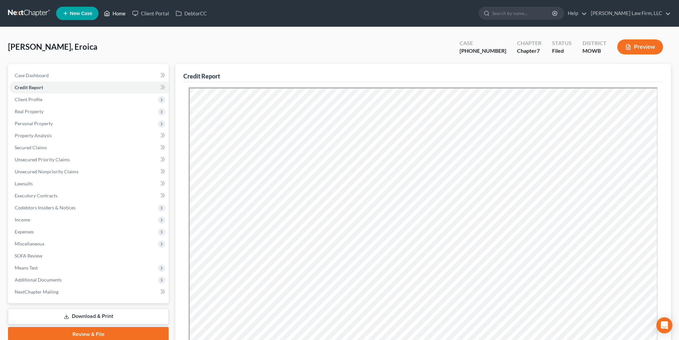
click at [119, 13] on link "Home" at bounding box center [115, 13] width 28 height 12
